Goal: Browse casually

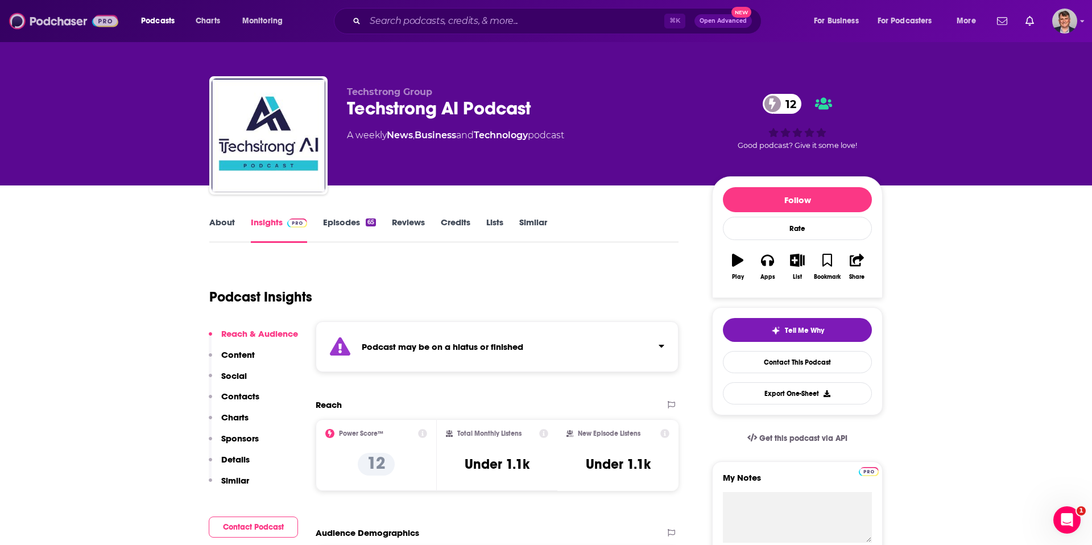
click at [56, 22] on img at bounding box center [63, 21] width 109 height 22
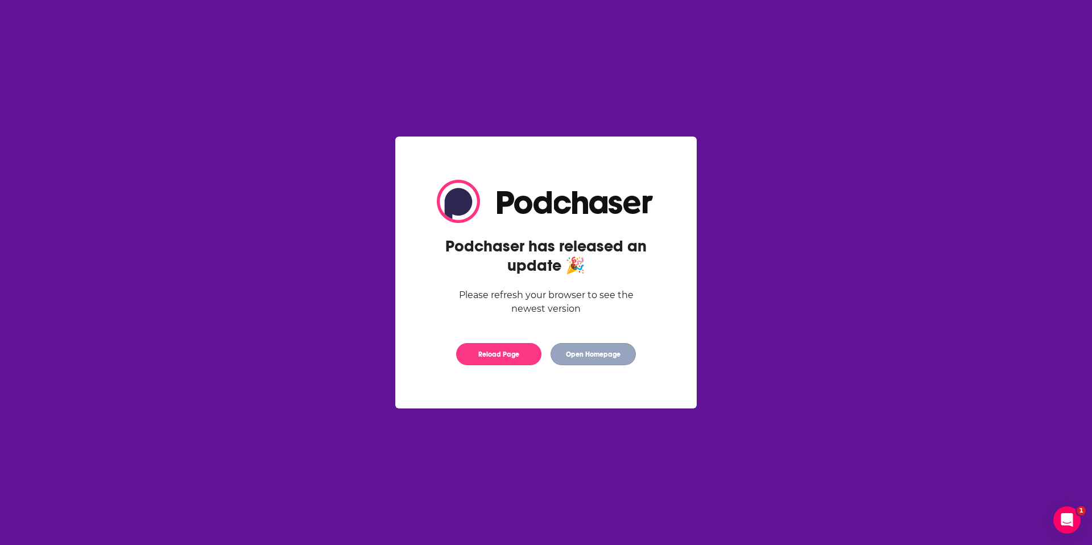
click at [593, 363] on button "Open Homepage" at bounding box center [592, 354] width 85 height 22
